Goal: Obtain resource: Obtain resource

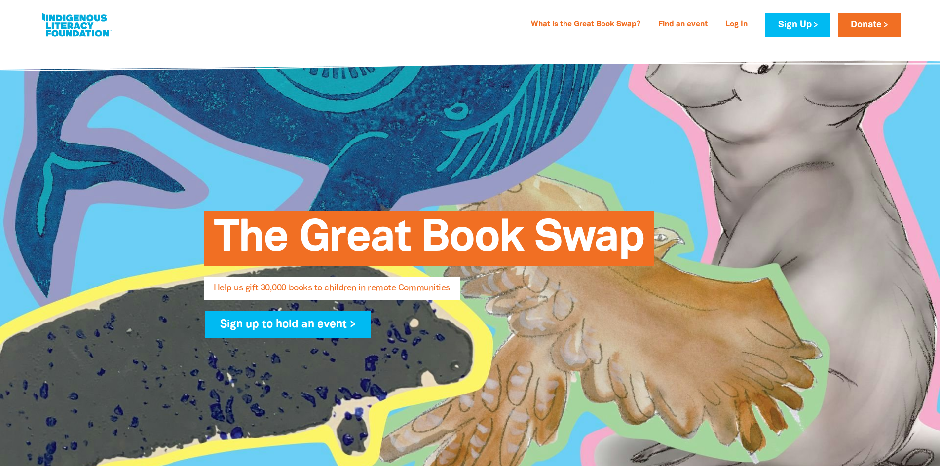
select select "AU"
type input "[PERSON_NAME][EMAIL_ADDRESS][DOMAIN_NAME]"
click at [730, 32] on link "Log In" at bounding box center [736, 25] width 34 height 16
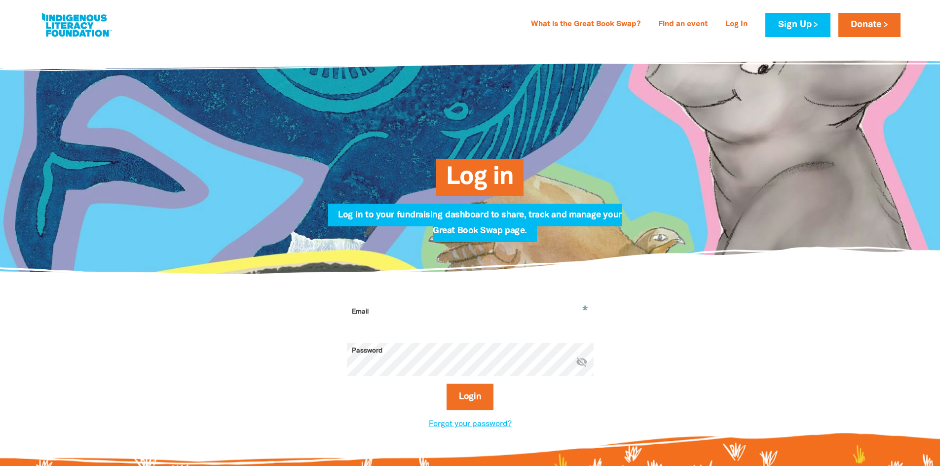
type input "[PERSON_NAME][EMAIL_ADDRESS][DOMAIN_NAME]"
drag, startPoint x: 484, startPoint y: 397, endPoint x: 497, endPoint y: 395, distance: 12.4
click at [485, 398] on button "Login" at bounding box center [469, 397] width 47 height 27
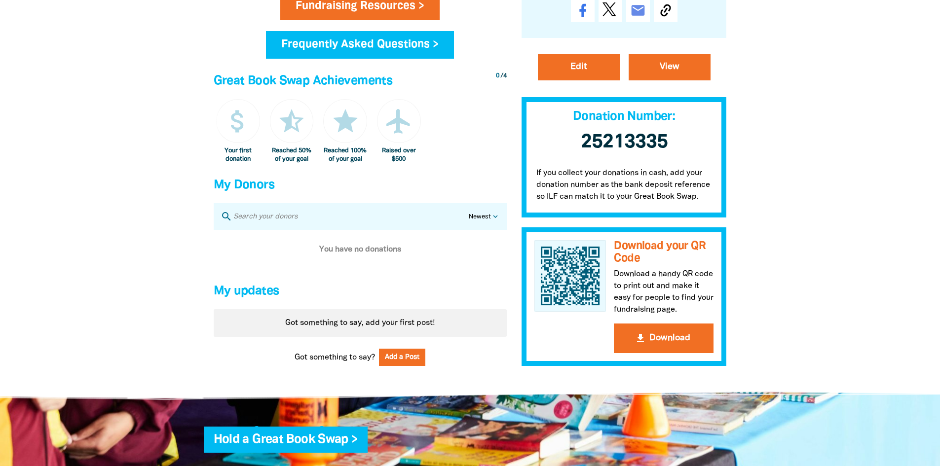
scroll to position [493, 0]
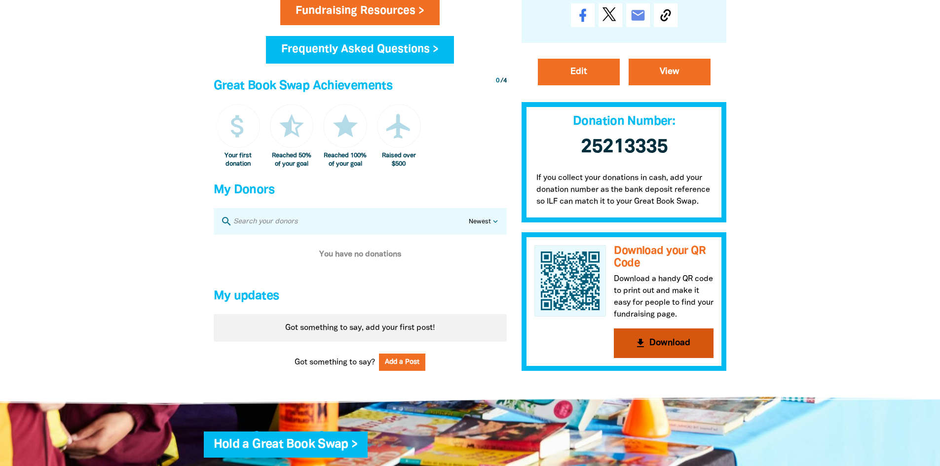
drag, startPoint x: 689, startPoint y: 269, endPoint x: 711, endPoint y: 271, distance: 22.8
click at [690, 269] on h3 "Download your QR Code" at bounding box center [664, 257] width 100 height 24
